Goal: Information Seeking & Learning: Learn about a topic

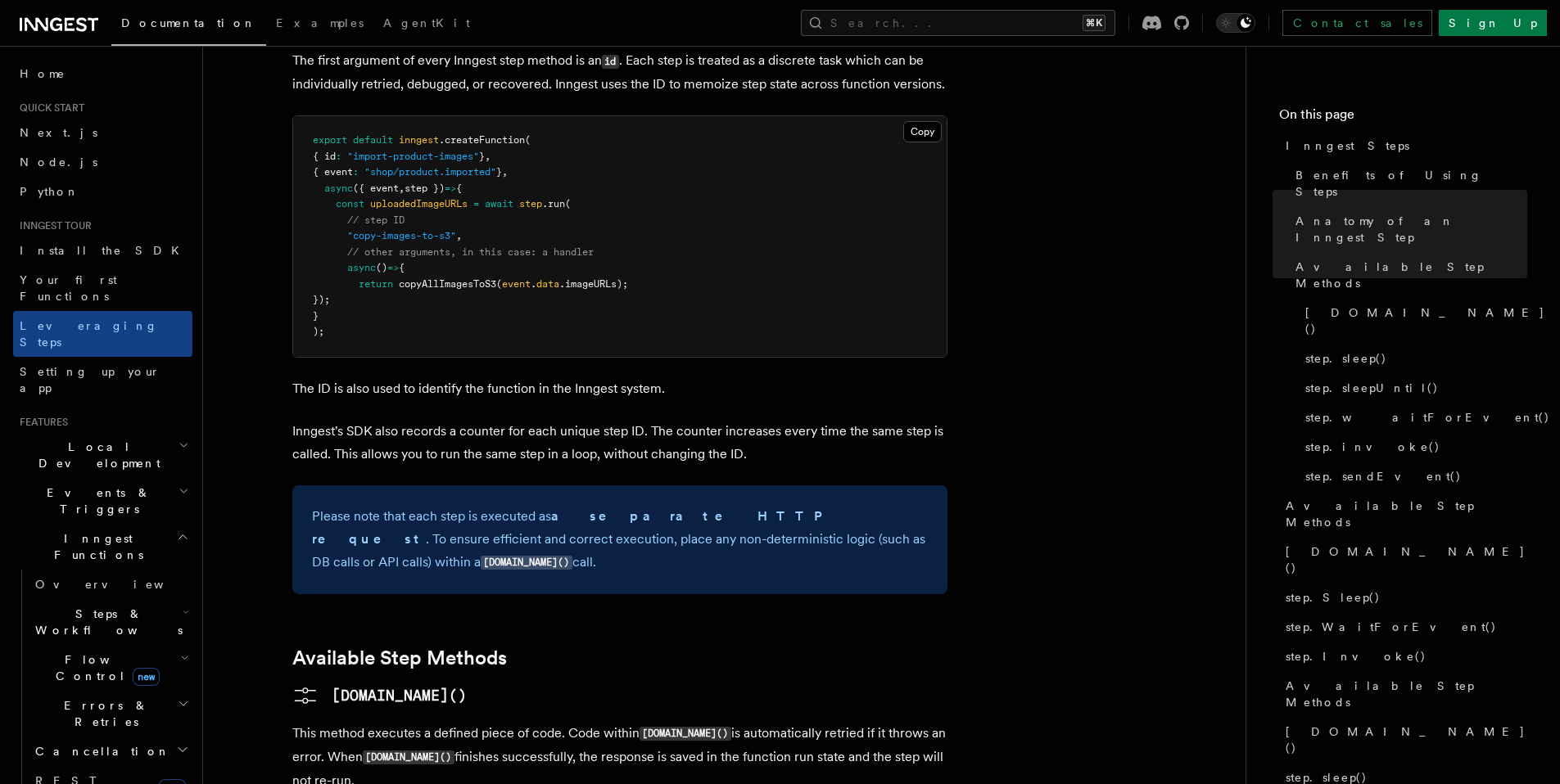
scroll to position [871, 0]
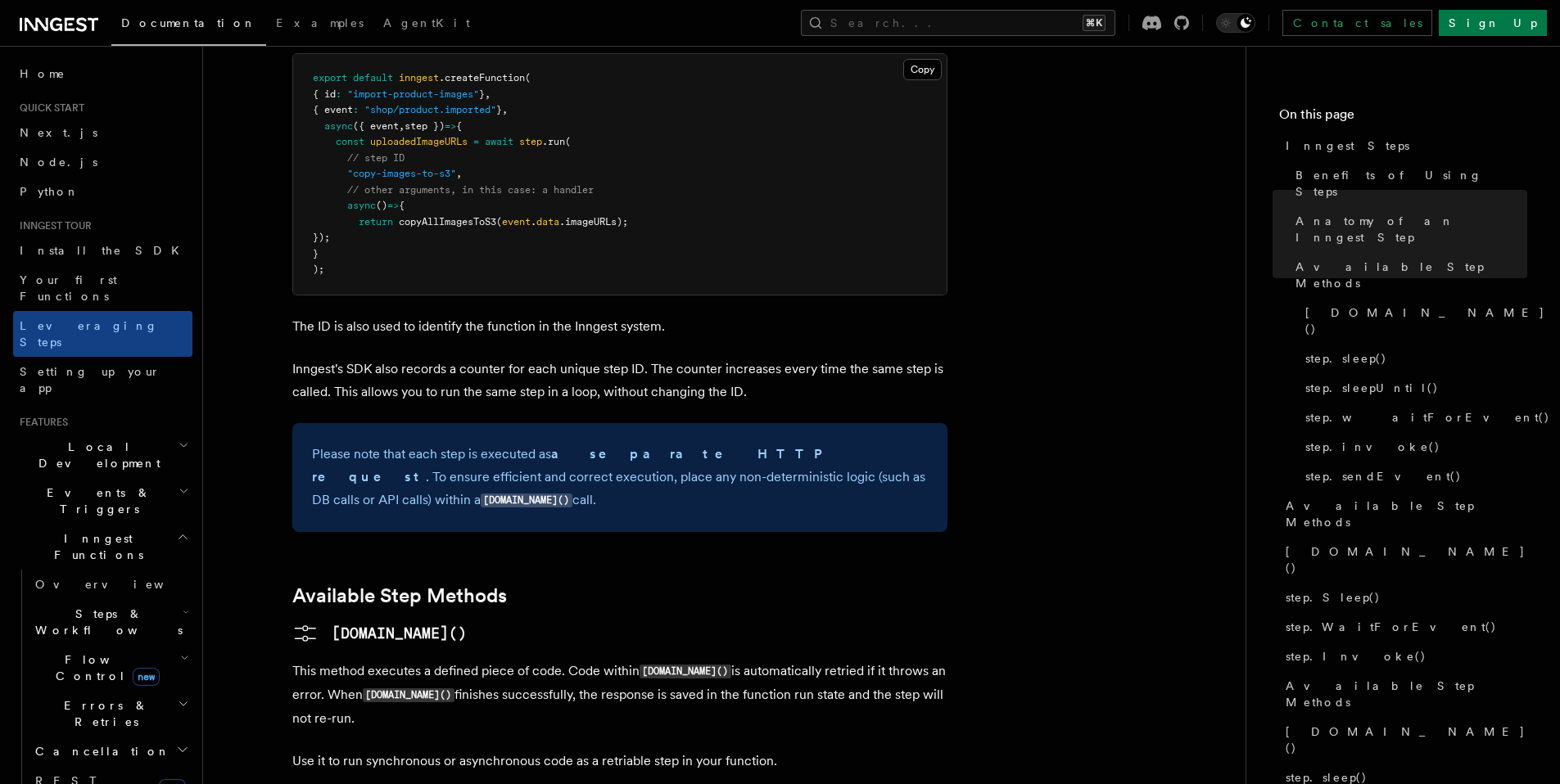
click at [495, 660] on p "This method executes a defined piece of code. Code within [DOMAIN_NAME]() is au…" at bounding box center [620, 694] width 656 height 70
drag, startPoint x: 495, startPoint y: 580, endPoint x: 521, endPoint y: 607, distance: 37.5
click at [518, 660] on p "This method executes a defined piece of code. Code within [DOMAIN_NAME]() is au…" at bounding box center [620, 694] width 656 height 70
click at [494, 660] on p "This method executes a defined piece of code. Code within [DOMAIN_NAME]() is au…" at bounding box center [620, 694] width 656 height 70
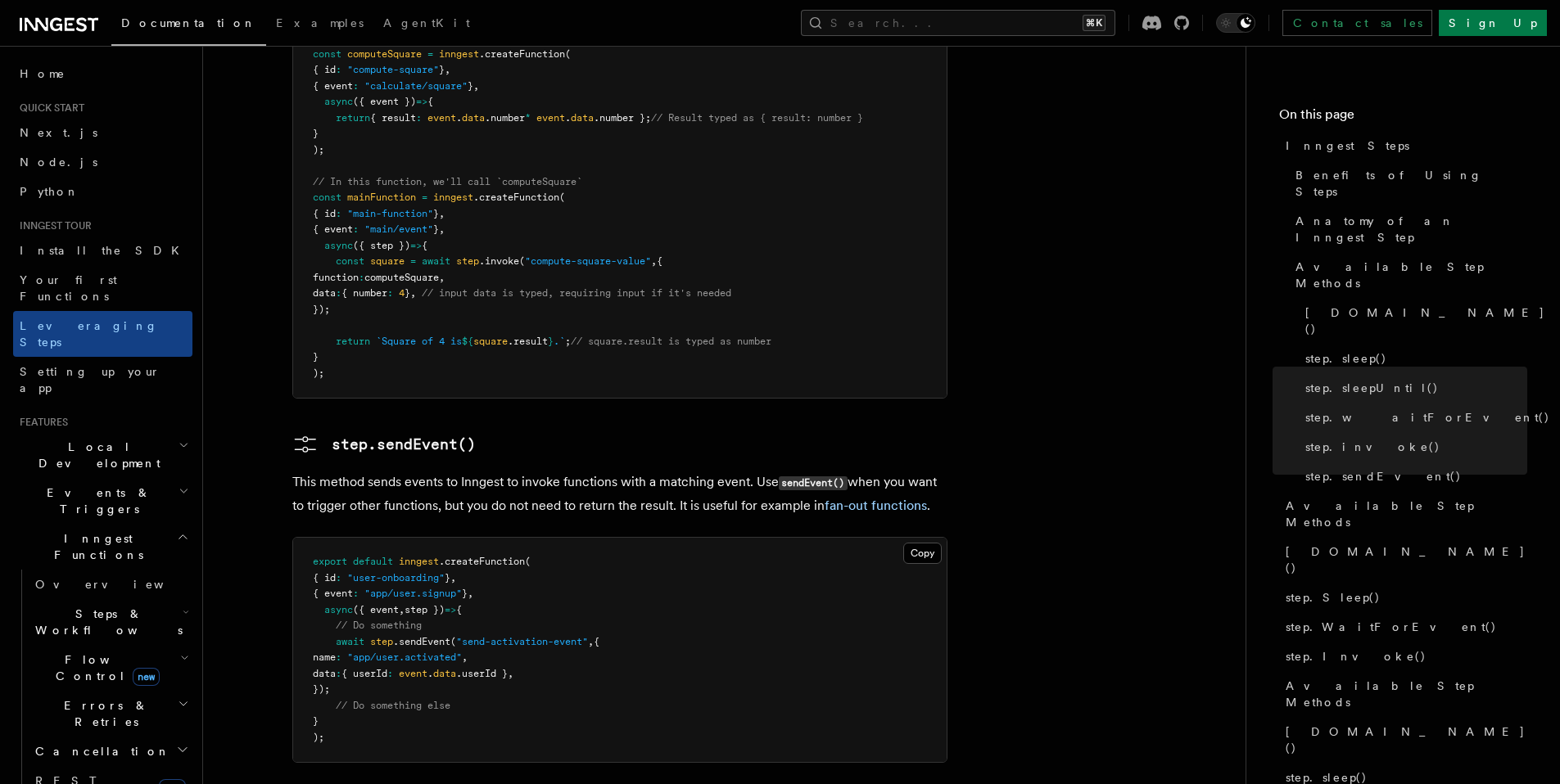
scroll to position [3164, 0]
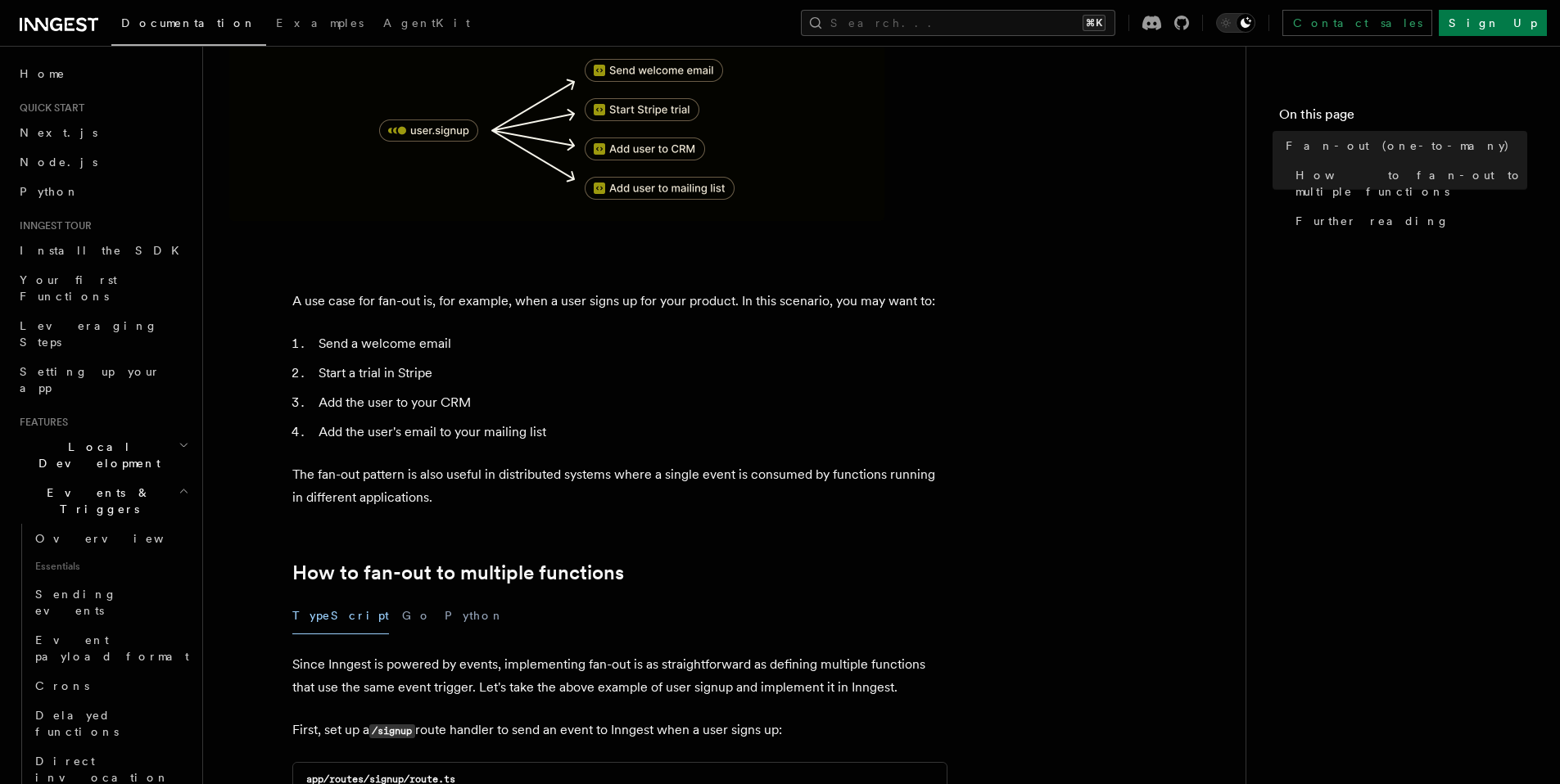
scroll to position [373, 0]
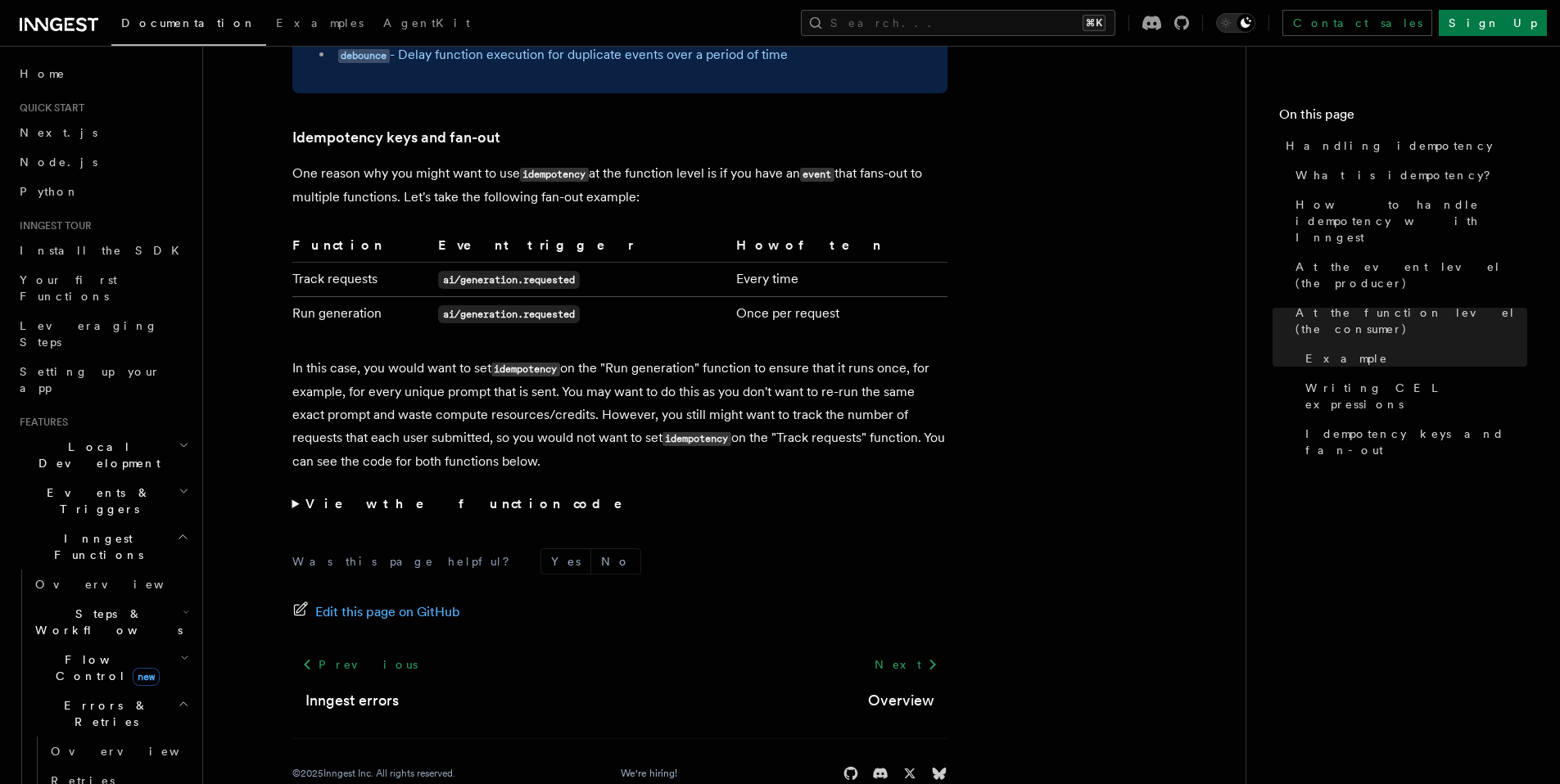
scroll to position [3172, 0]
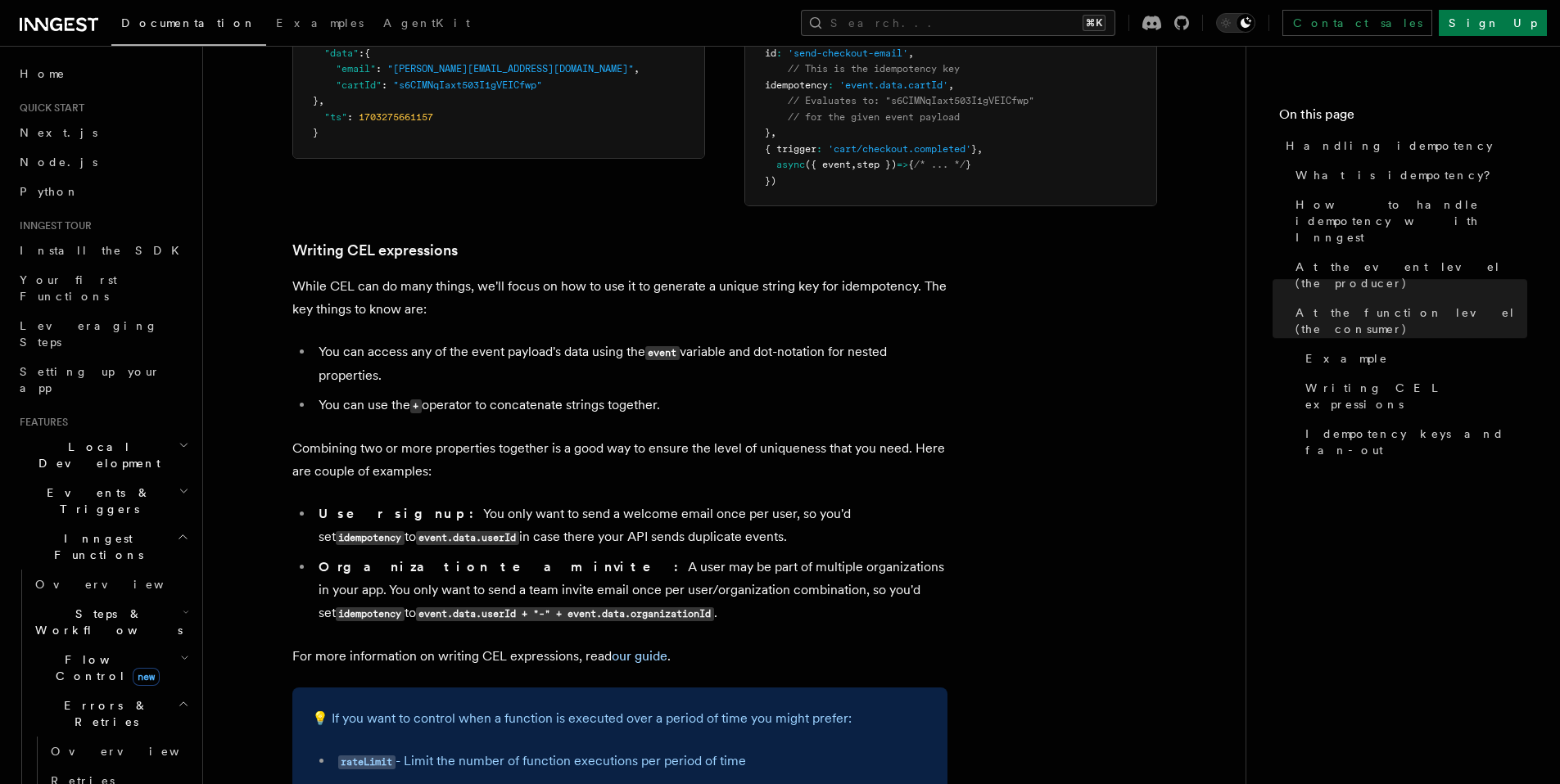
scroll to position [2081, 0]
